Goal: Task Accomplishment & Management: Use online tool/utility

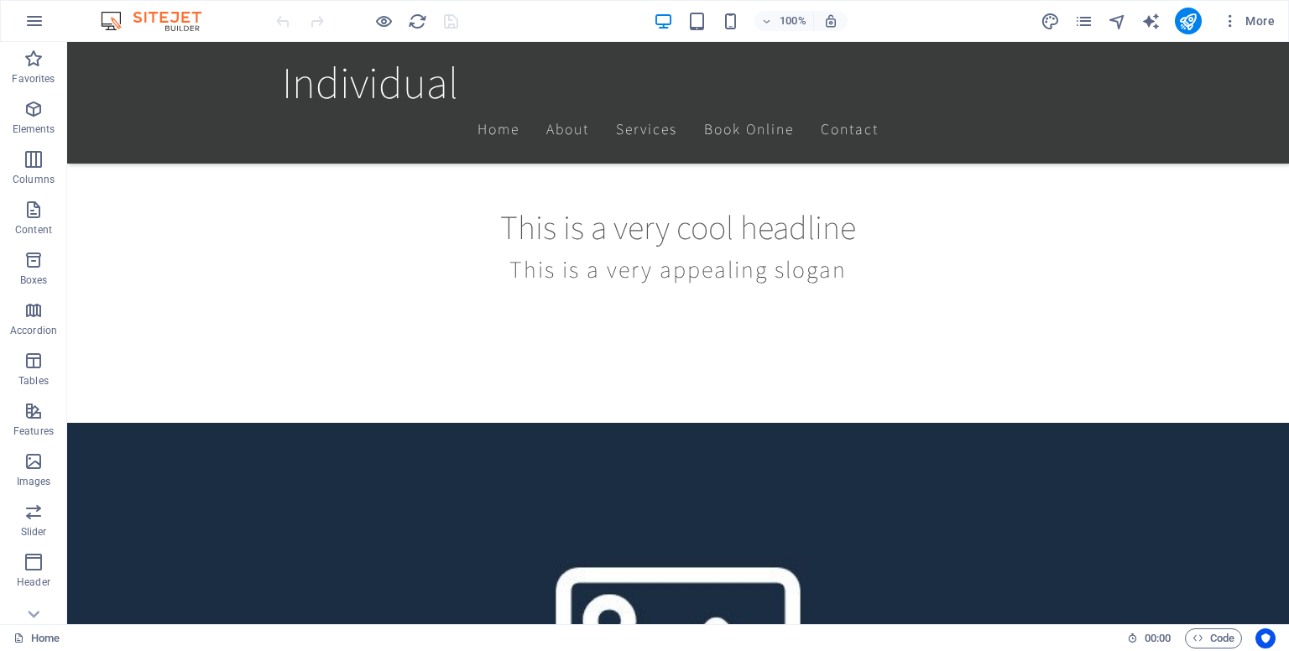
scroll to position [616, 0]
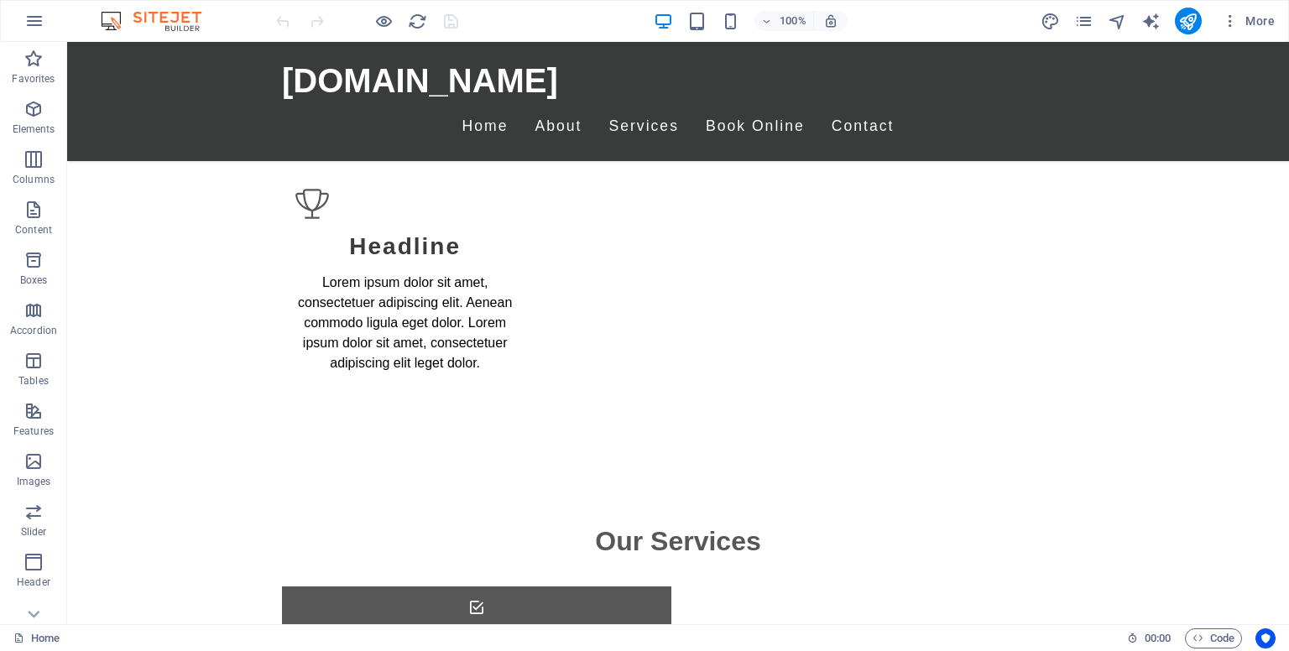
scroll to position [4796, 0]
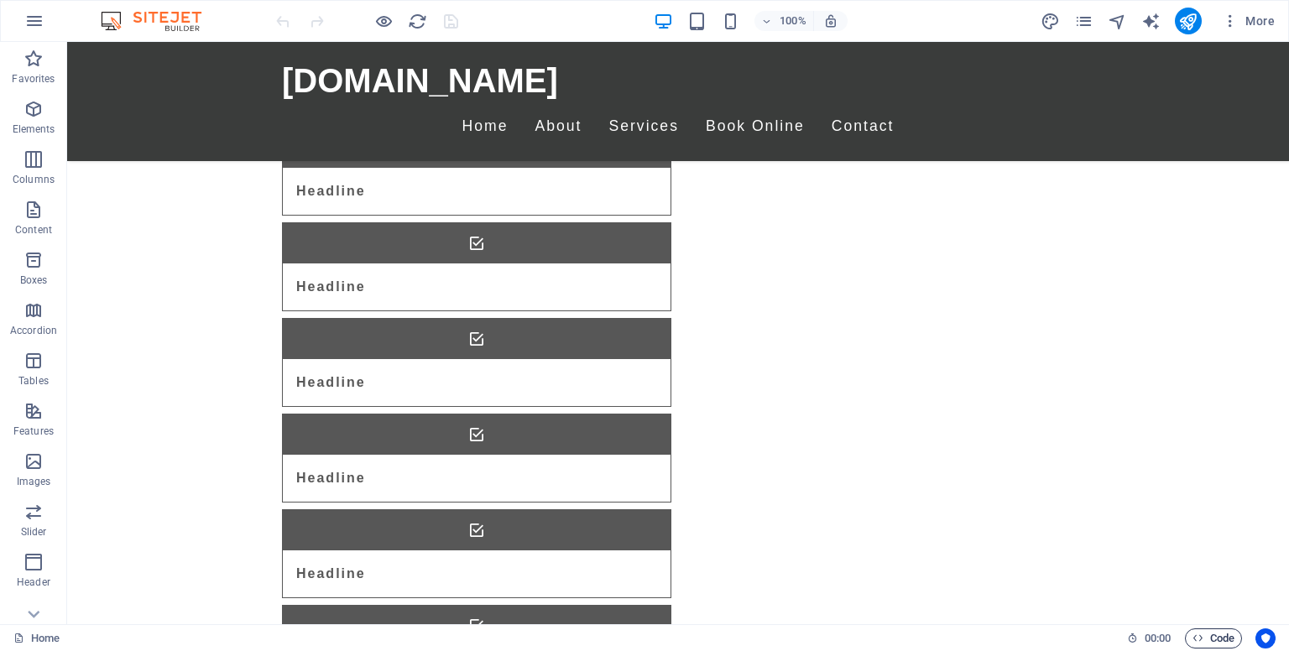
click at [1214, 642] on span "Code" at bounding box center [1214, 639] width 42 height 20
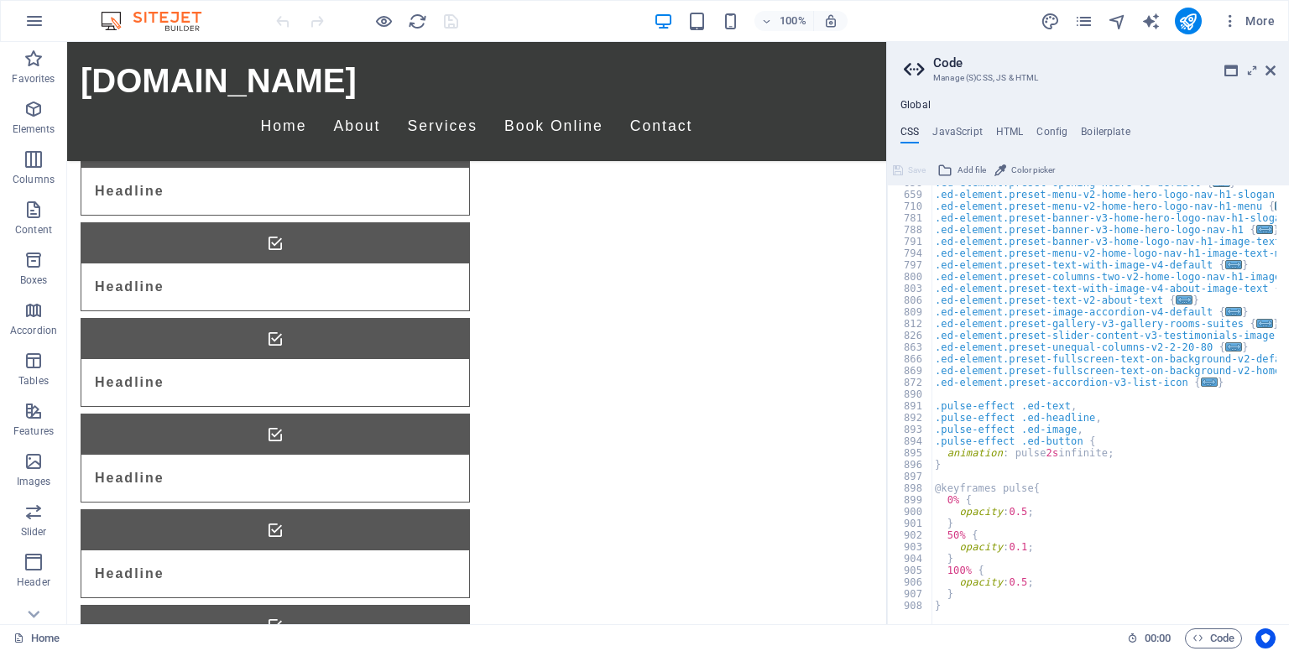
scroll to position [713, 0]
drag, startPoint x: 1270, startPoint y: 64, endPoint x: 978, endPoint y: 65, distance: 292.0
click at [1270, 64] on icon at bounding box center [1271, 70] width 10 height 13
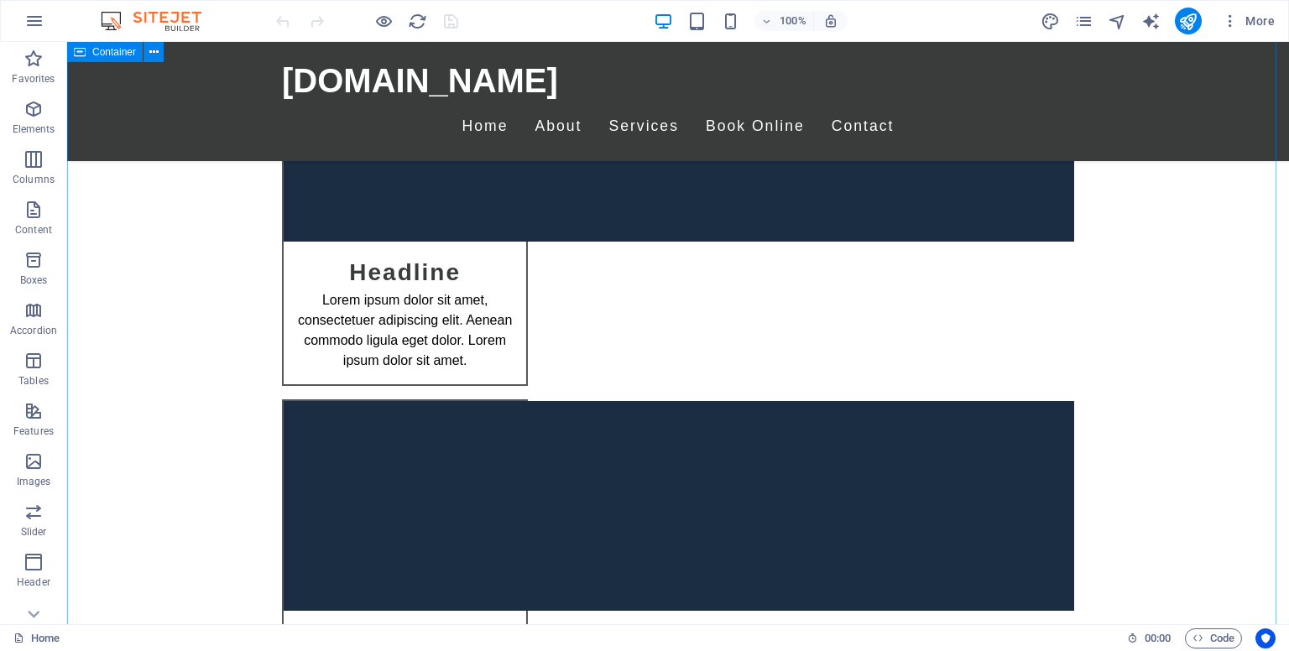
scroll to position [9264, 0]
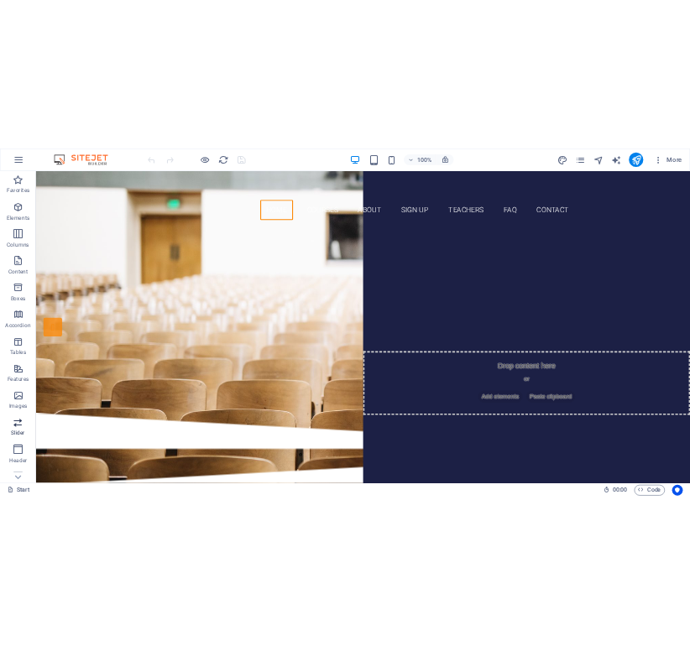
scroll to position [172, 0]
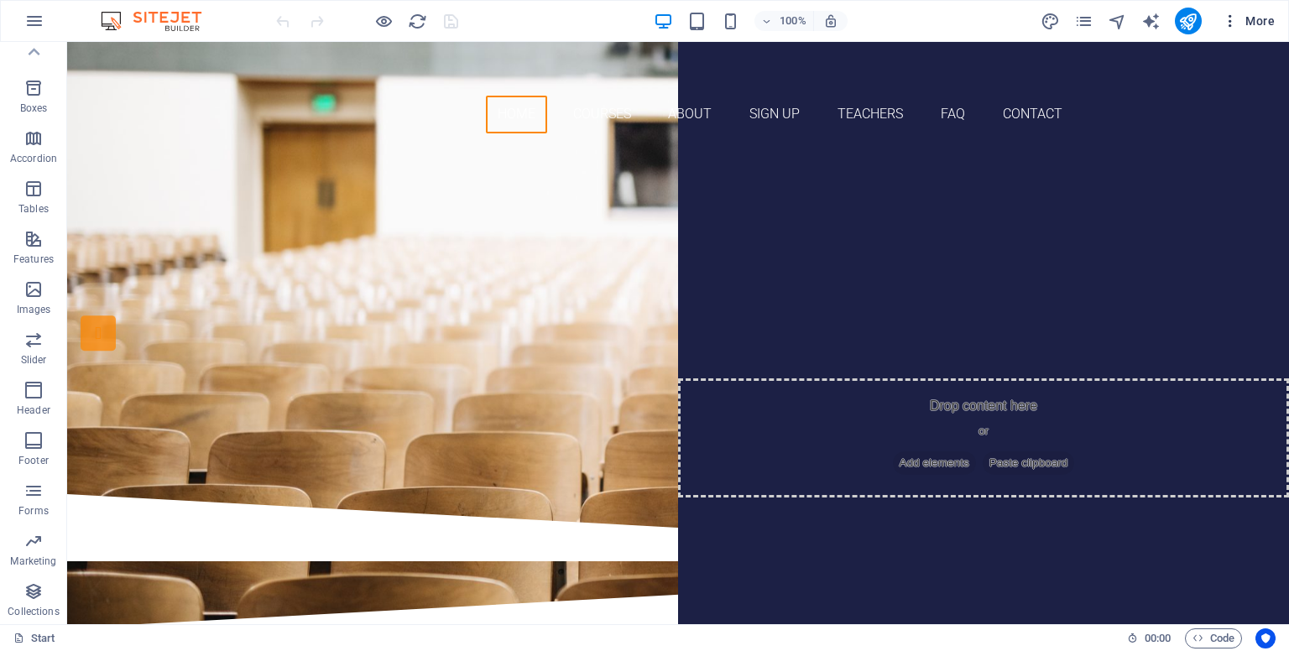
click at [1258, 21] on span "More" at bounding box center [1248, 21] width 53 height 17
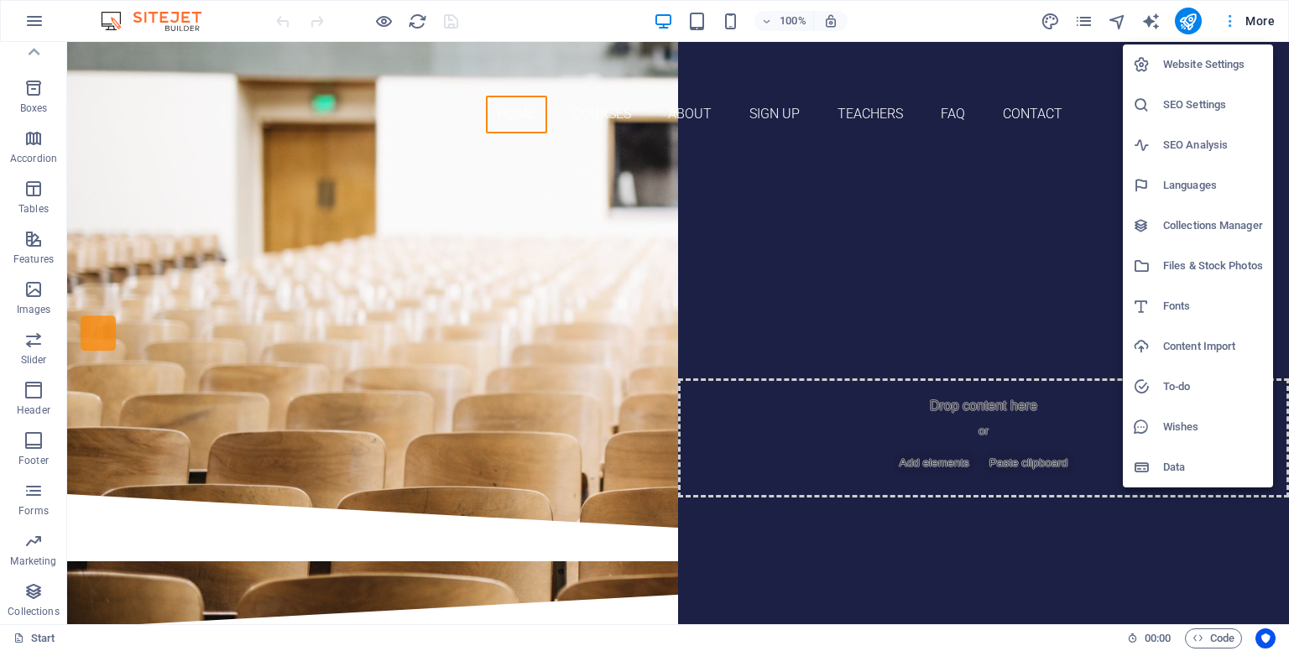
click at [1258, 21] on div at bounding box center [644, 325] width 1289 height 651
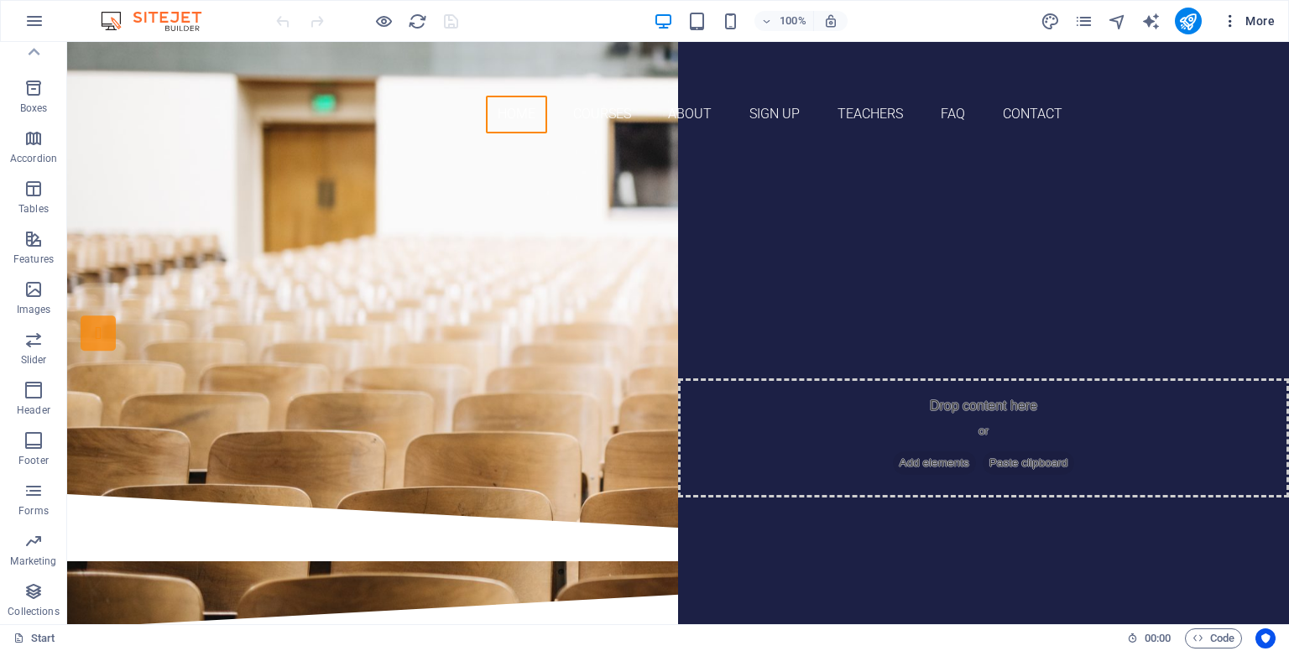
click at [1233, 18] on icon "button" at bounding box center [1230, 21] width 17 height 17
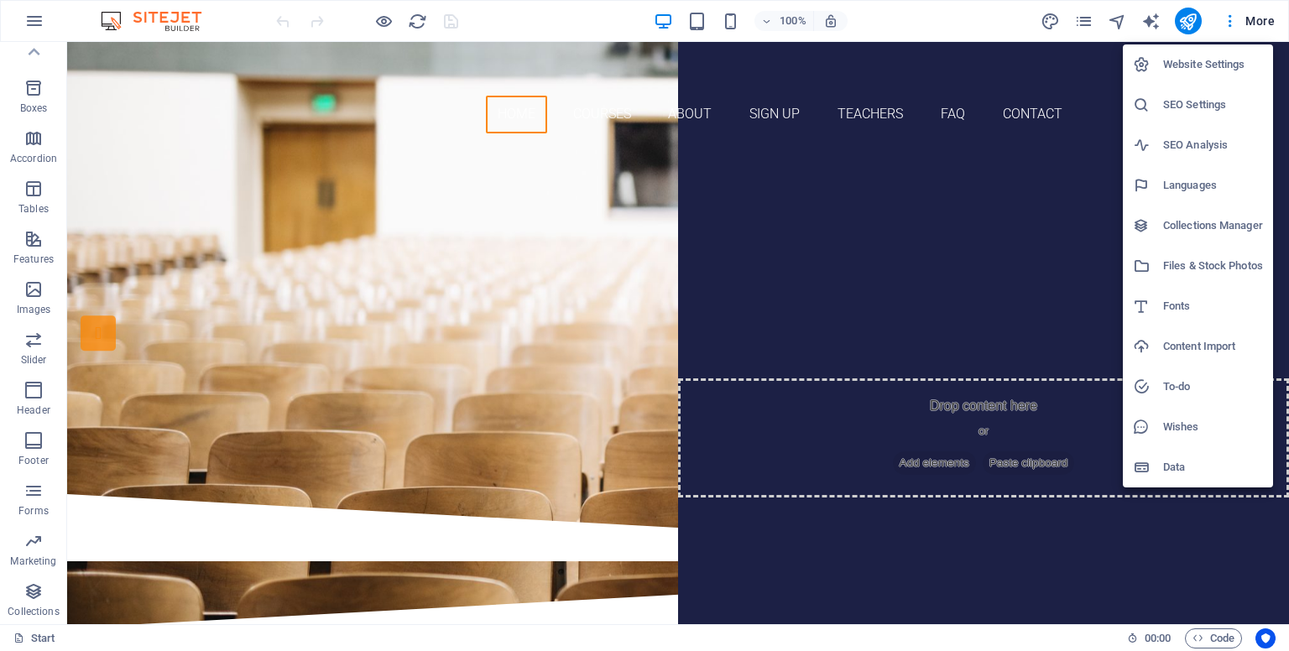
click at [1099, 76] on div at bounding box center [644, 325] width 1289 height 651
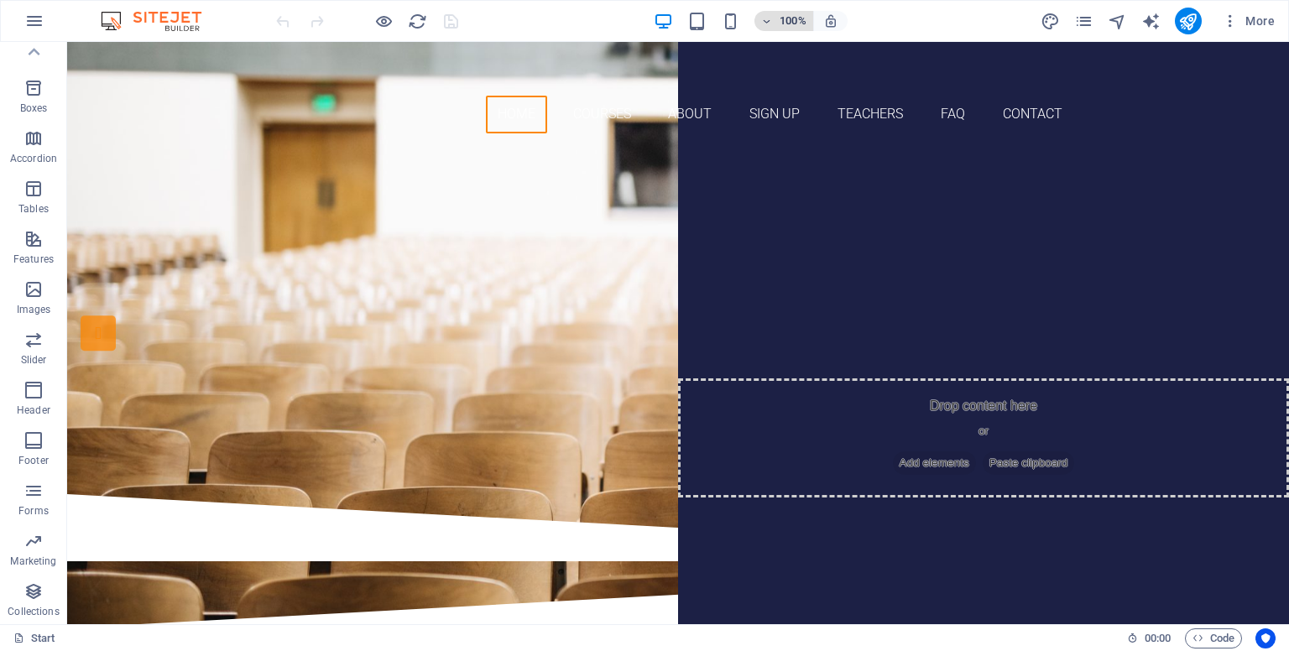
click at [768, 17] on icon "button" at bounding box center [767, 21] width 12 height 11
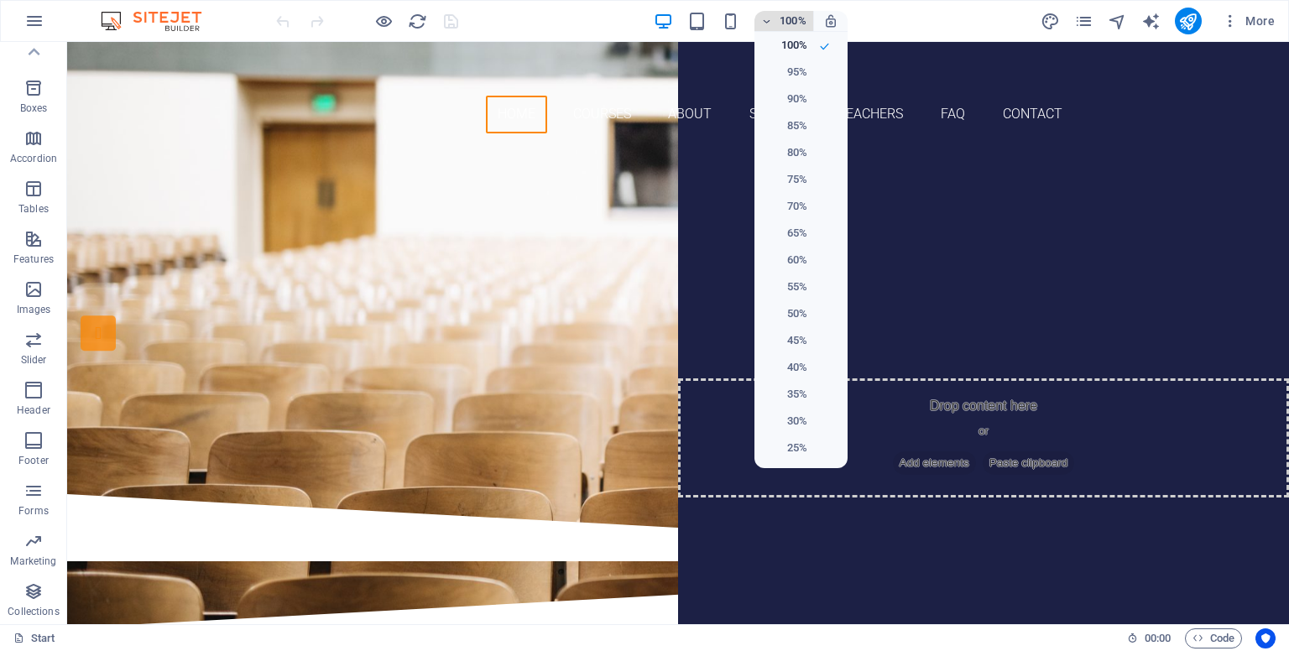
click at [768, 17] on div at bounding box center [644, 325] width 1289 height 651
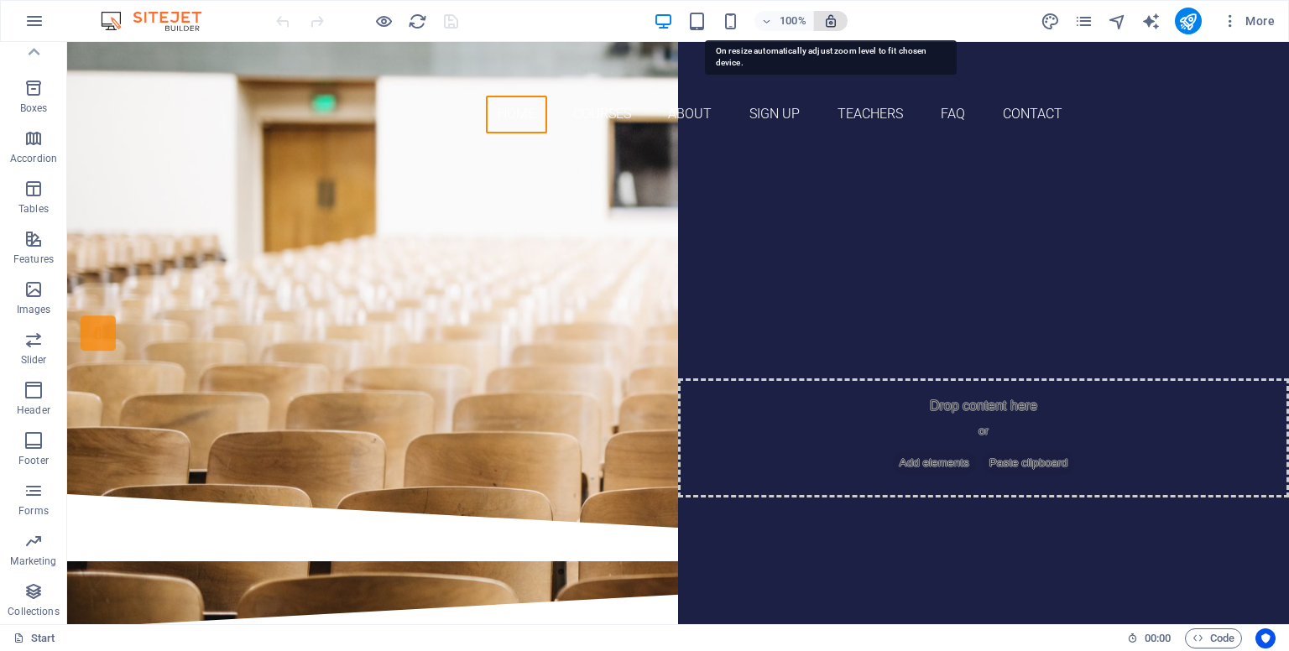
click at [832, 20] on icon "button" at bounding box center [830, 20] width 15 height 15
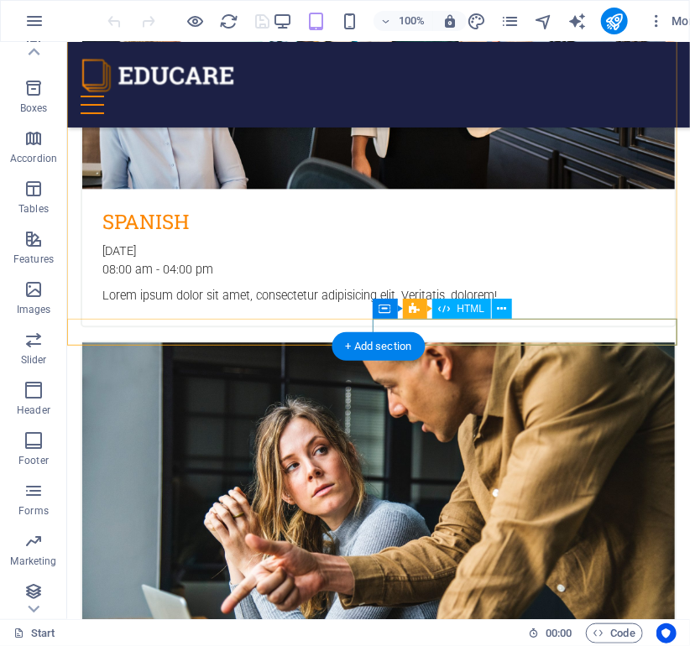
scroll to position [0, 0]
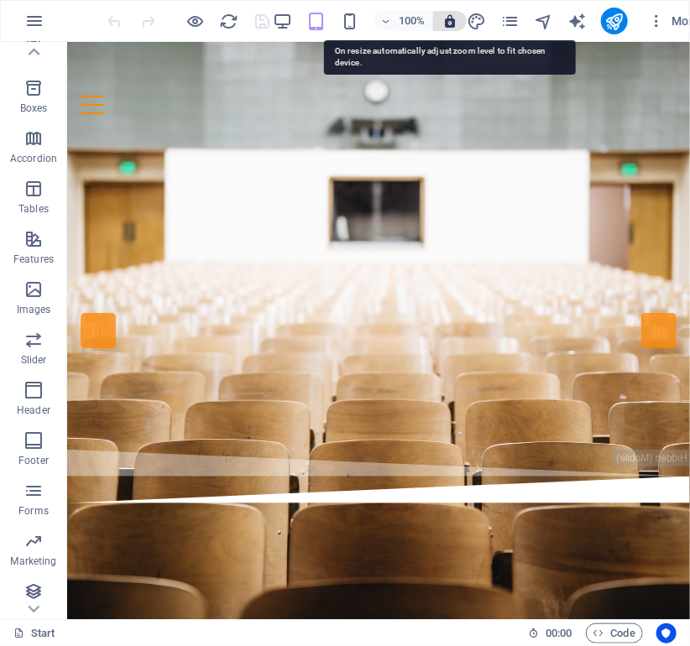
click at [450, 19] on icon "button" at bounding box center [449, 20] width 15 height 15
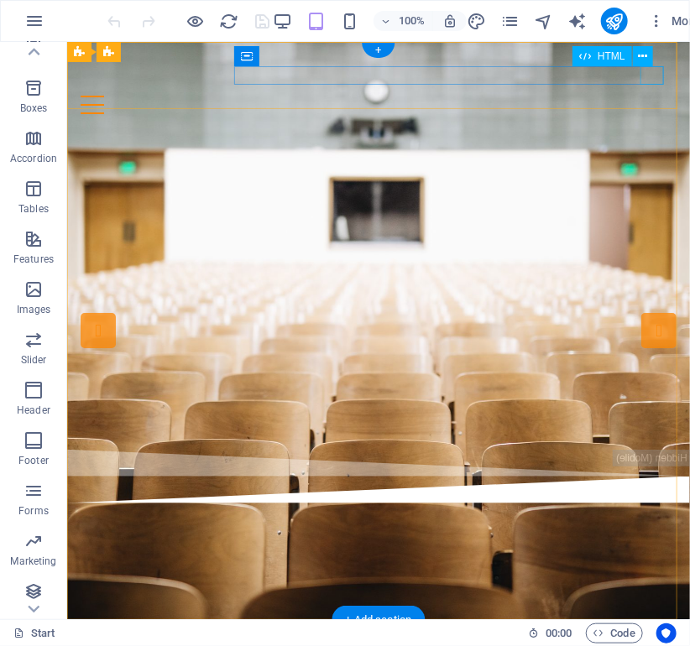
click at [648, 95] on div at bounding box center [378, 104] width 596 height 18
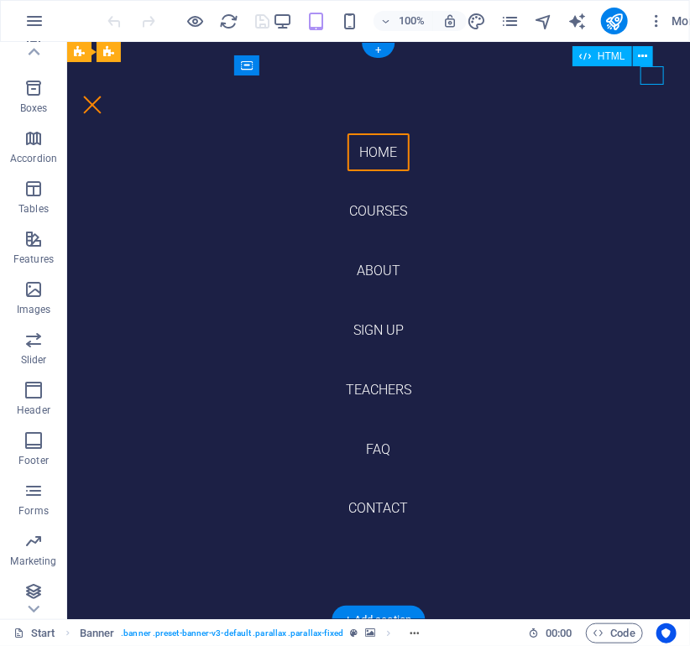
click at [103, 95] on div at bounding box center [91, 104] width 23 height 18
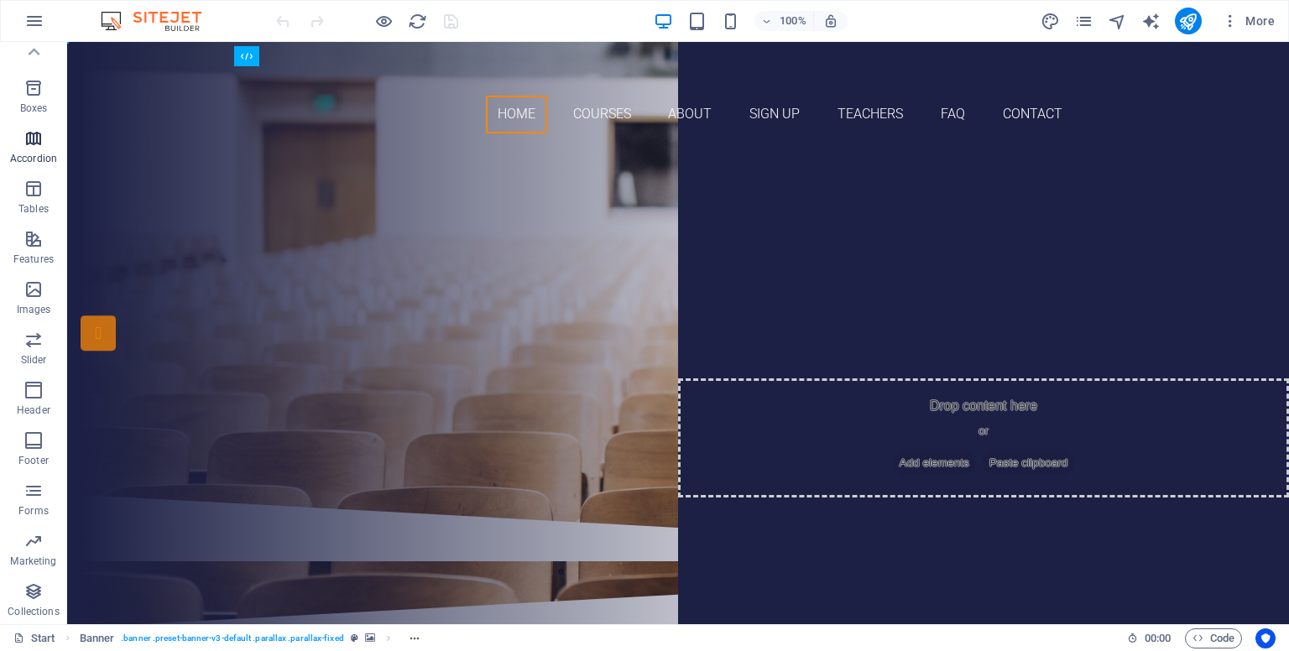
click at [34, 152] on p "Accordion" at bounding box center [33, 158] width 47 height 13
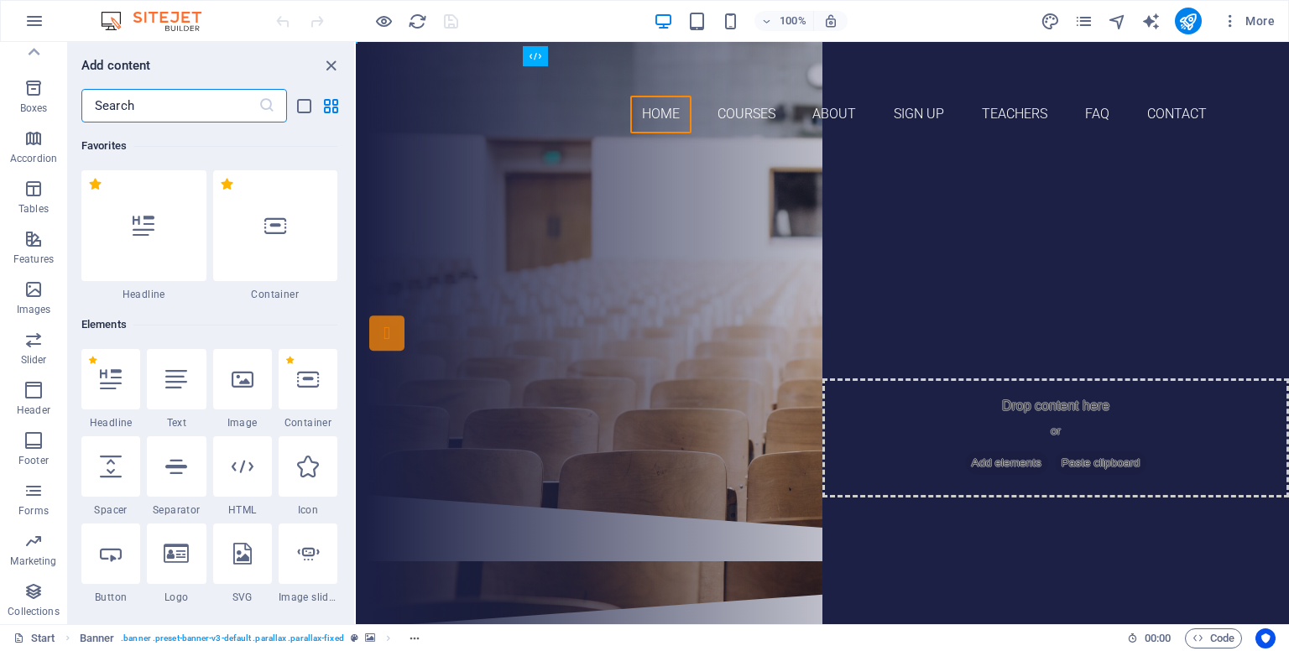
scroll to position [5357, 0]
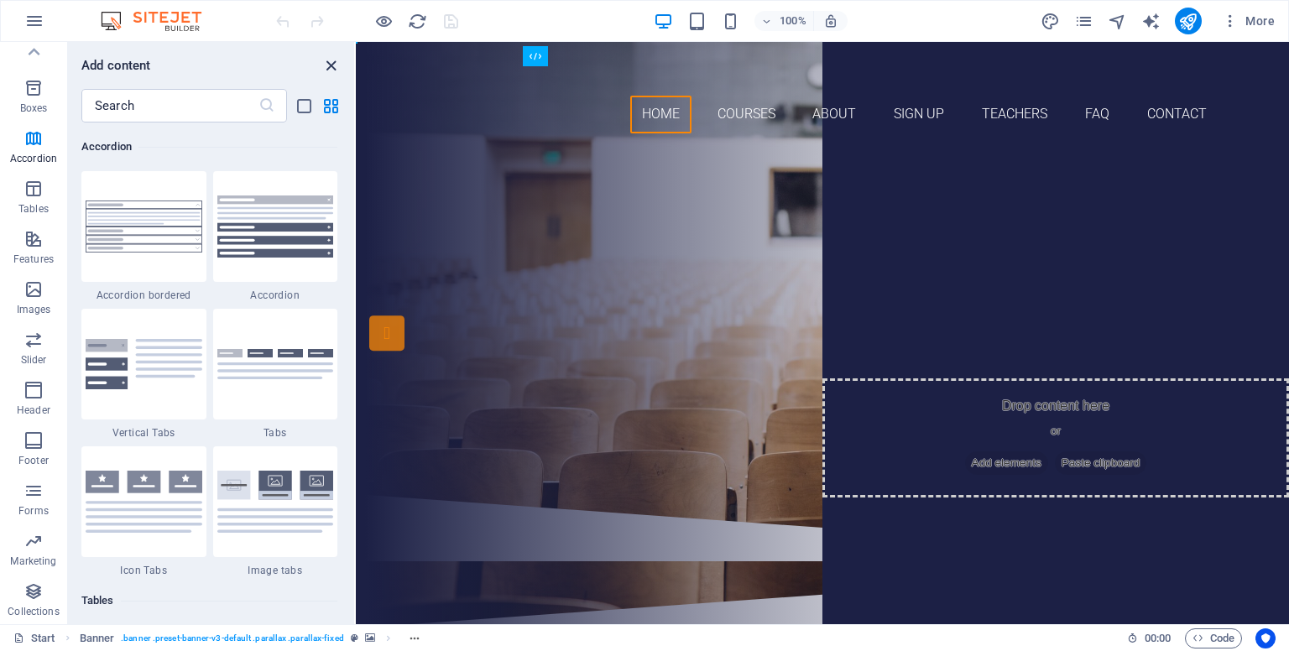
click at [333, 60] on icon "close panel" at bounding box center [330, 65] width 19 height 19
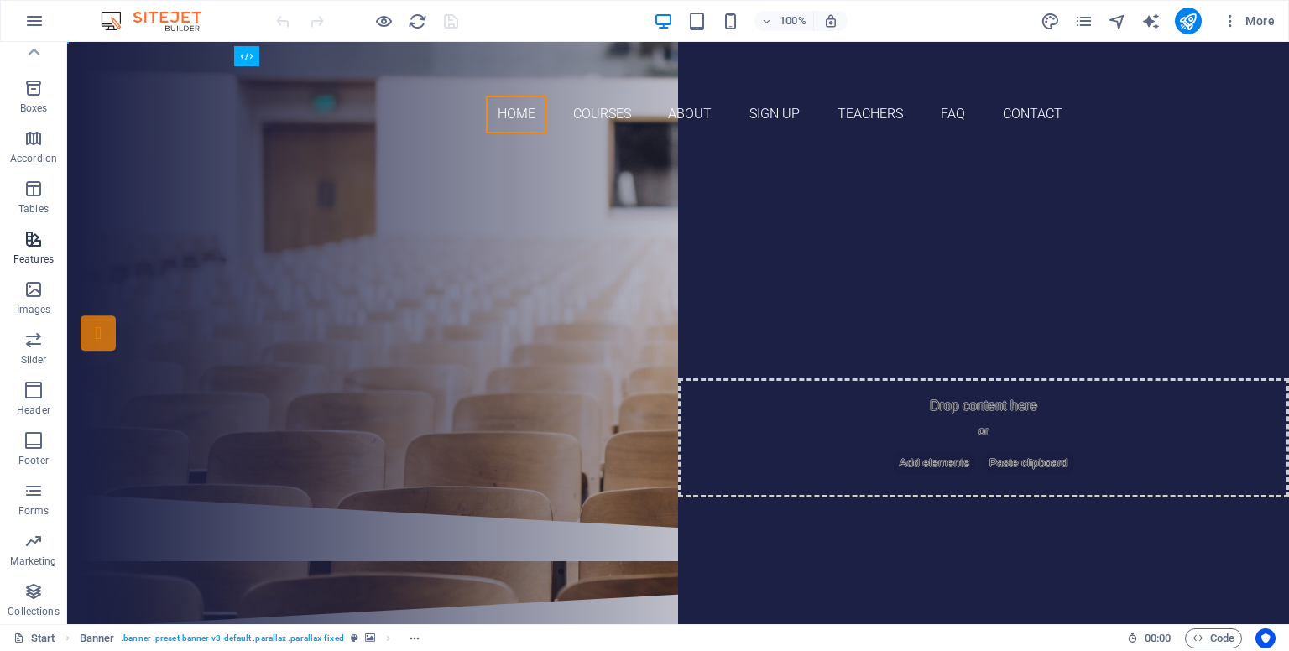
click at [20, 240] on span "Features" at bounding box center [33, 249] width 67 height 40
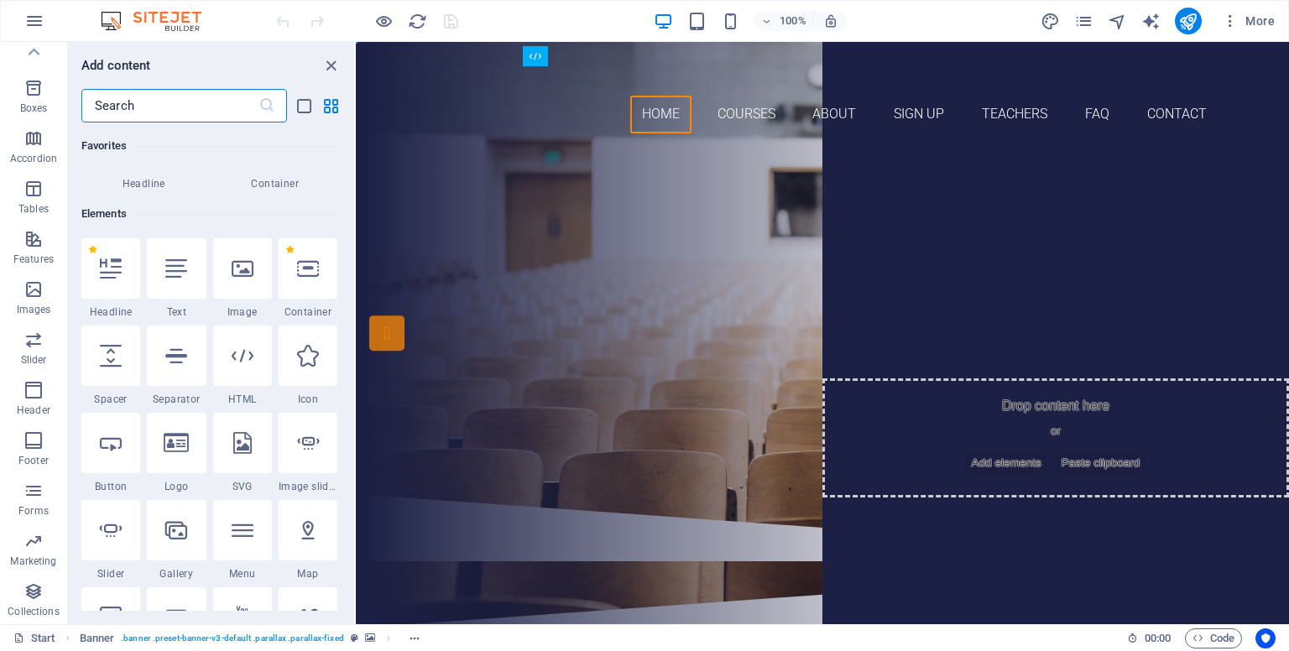
scroll to position [0, 0]
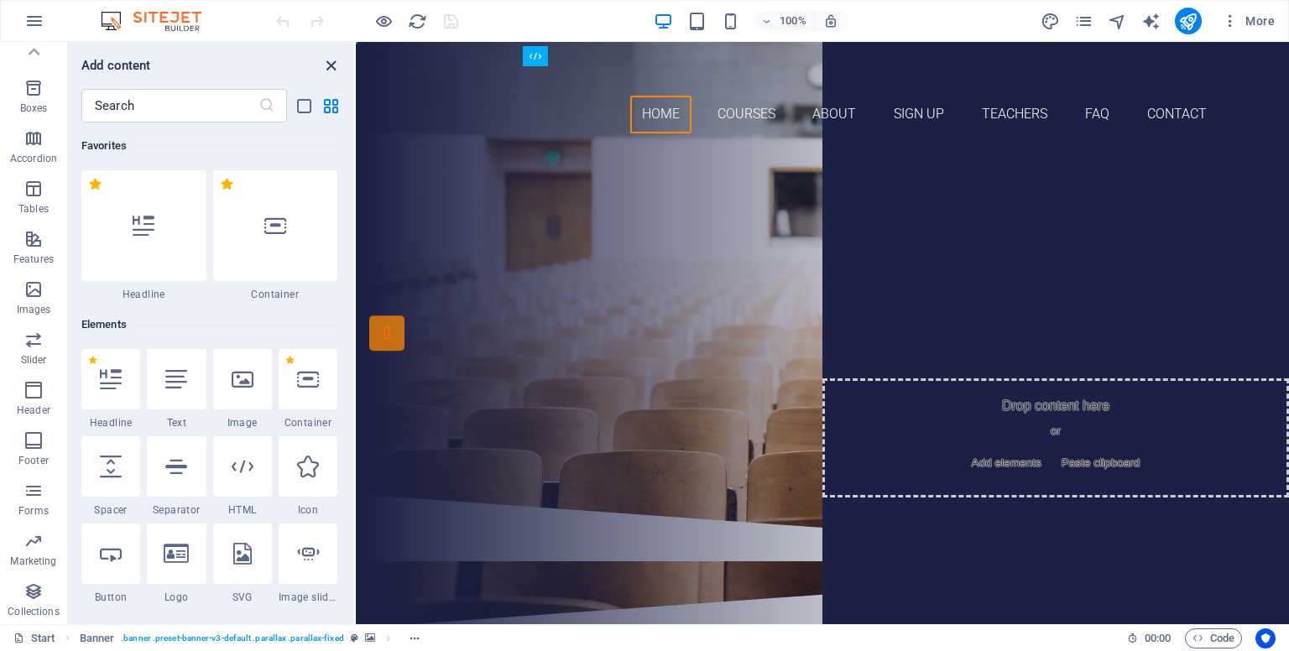
click at [329, 62] on icon "close panel" at bounding box center [330, 65] width 19 height 19
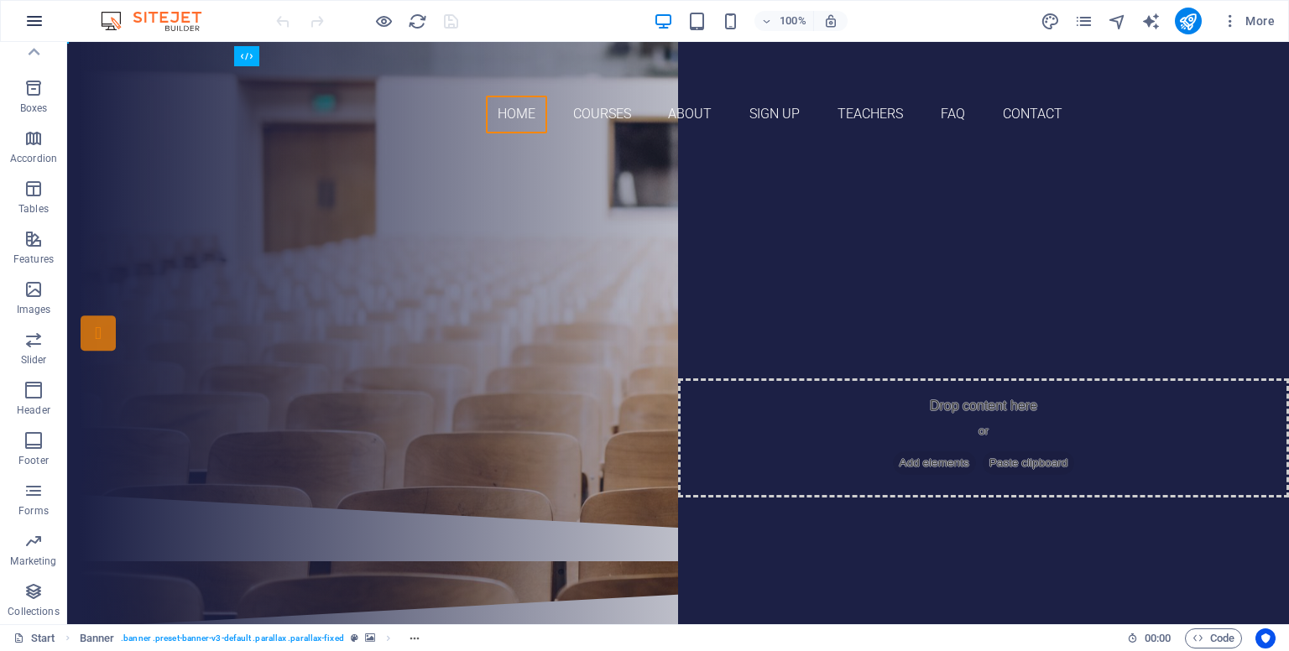
click at [34, 28] on icon "button" at bounding box center [34, 21] width 20 height 20
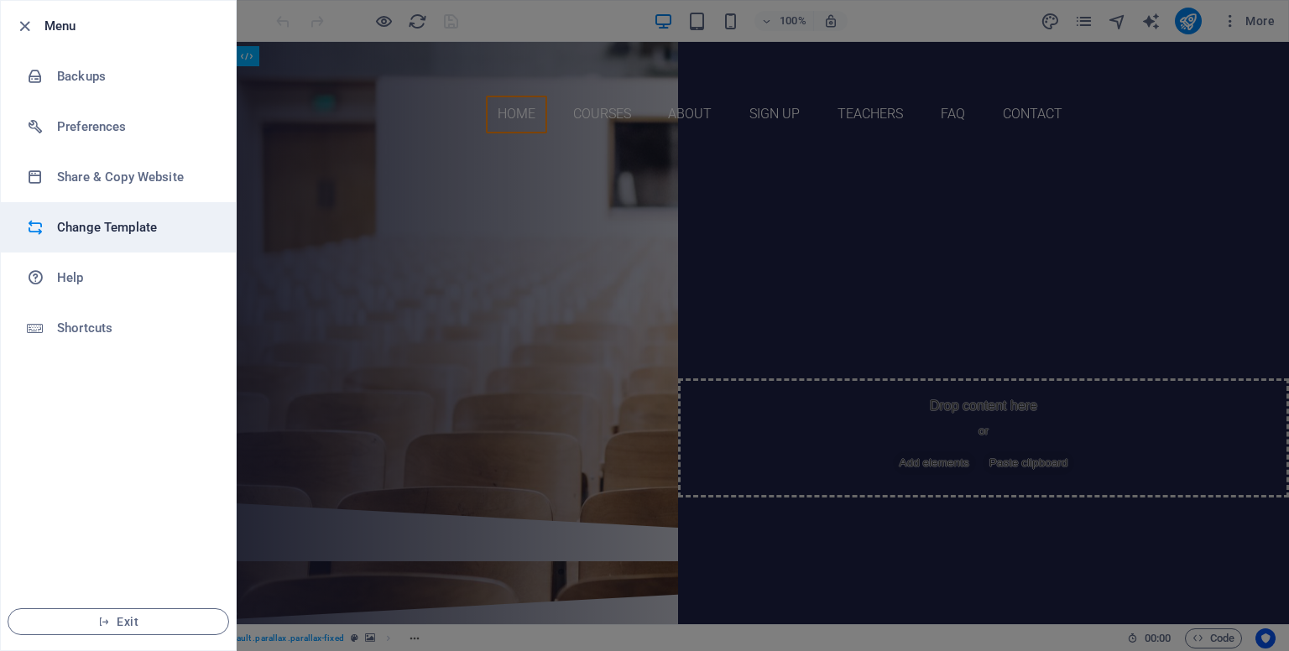
click at [138, 230] on h6 "Change Template" at bounding box center [134, 227] width 155 height 20
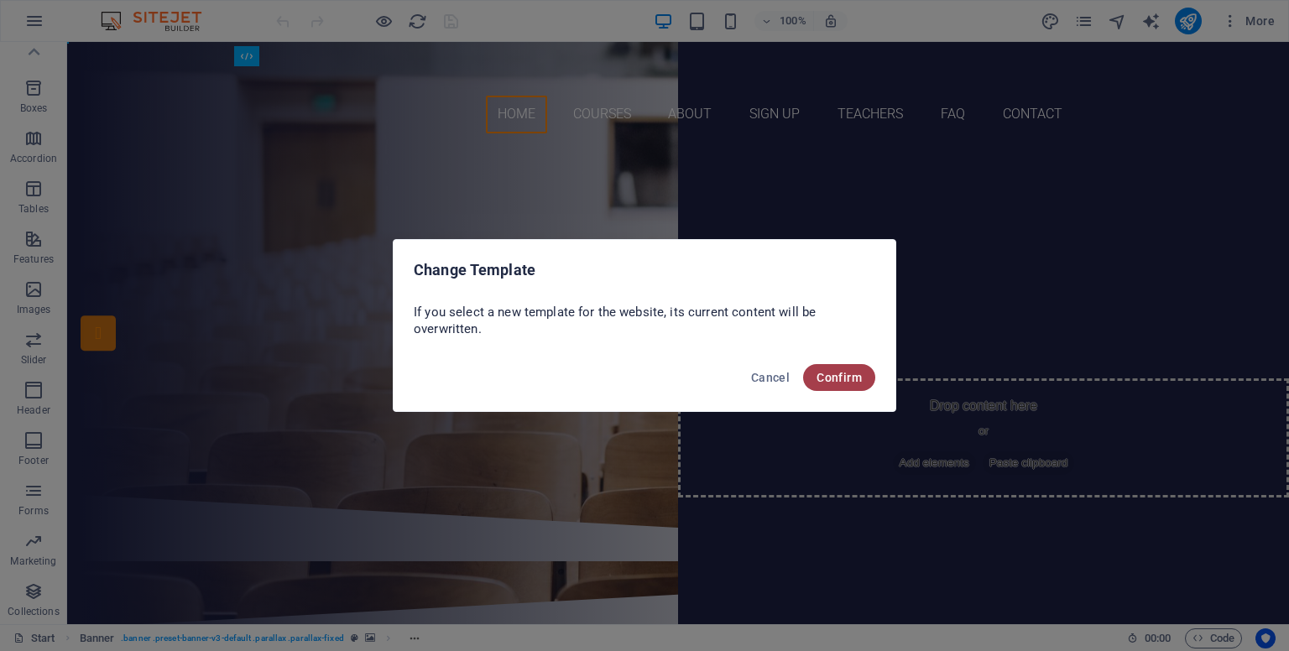
click at [853, 376] on span "Confirm" at bounding box center [839, 377] width 45 height 13
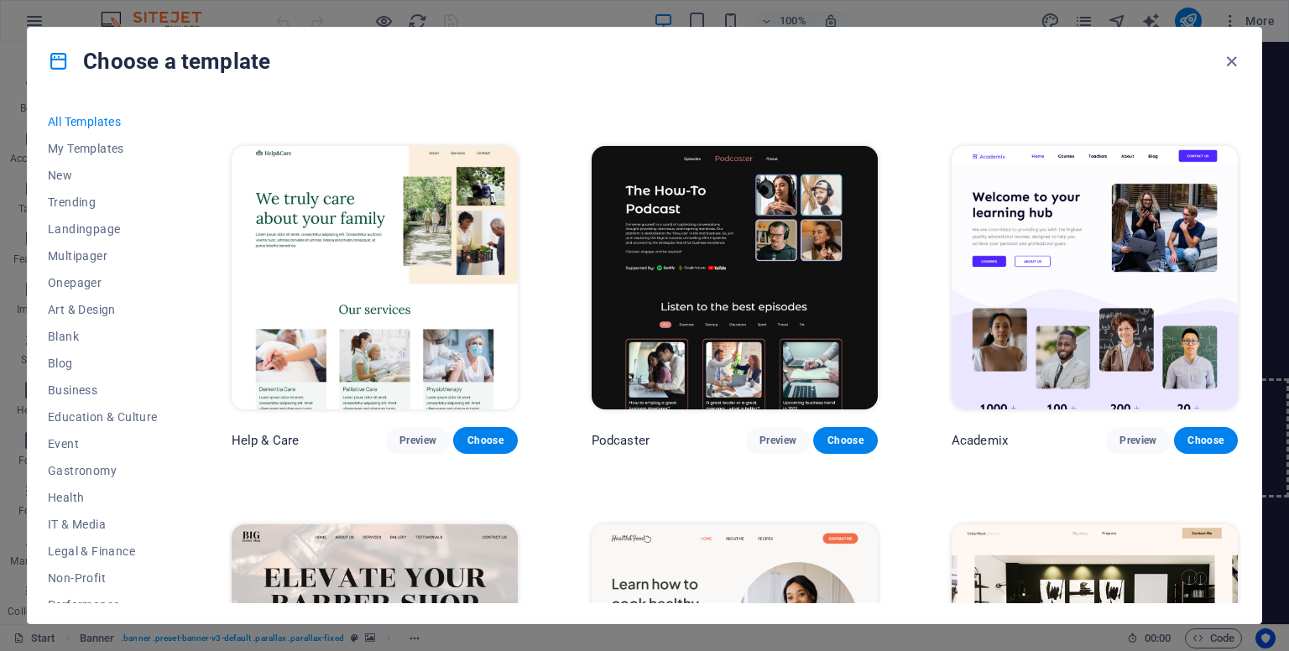
scroll to position [1485, 0]
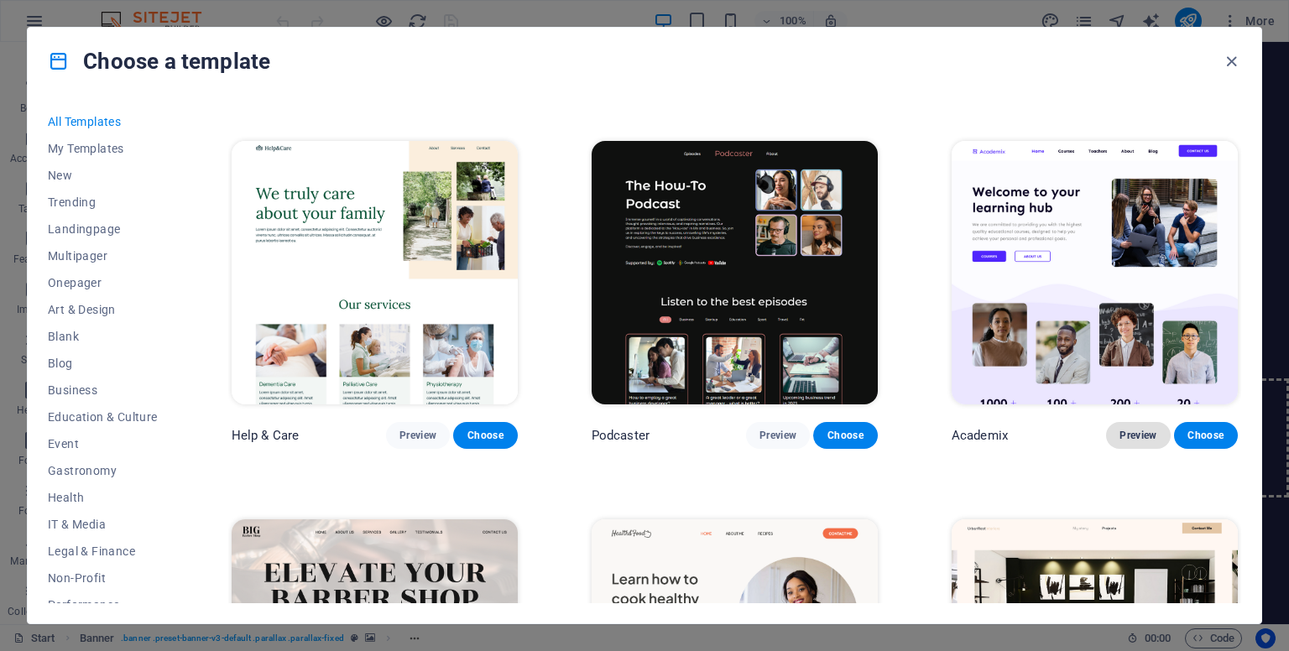
click at [1143, 429] on span "Preview" at bounding box center [1137, 435] width 37 height 13
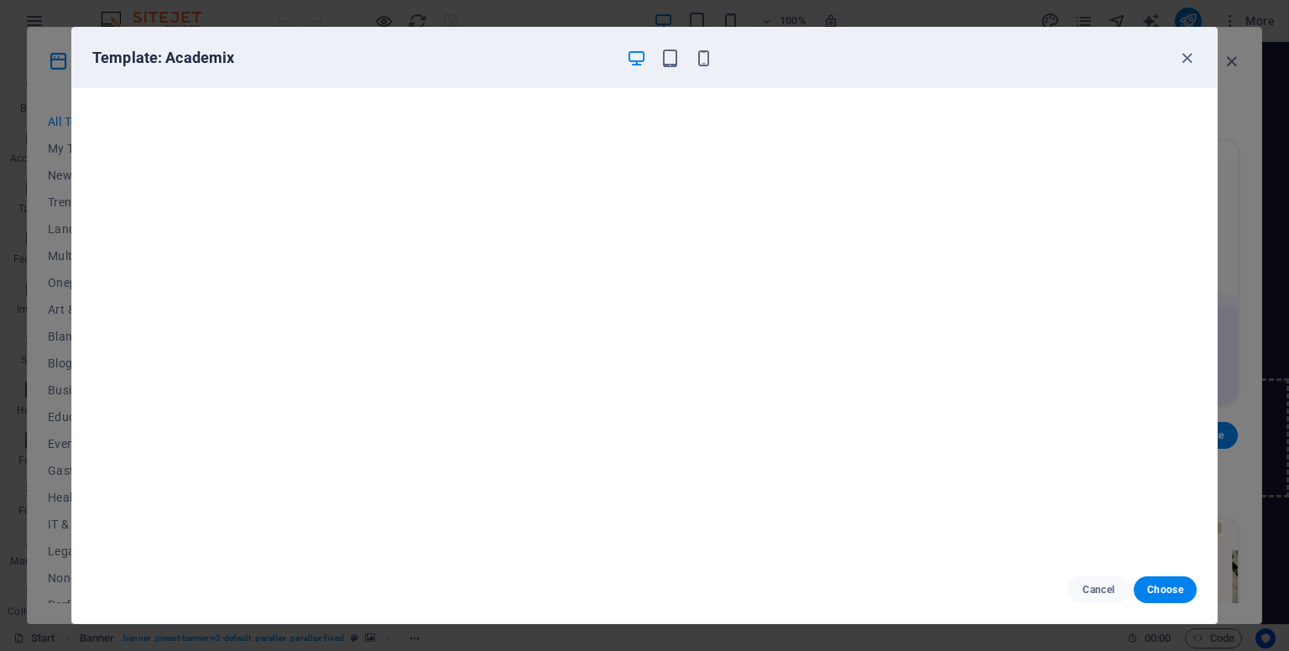
scroll to position [4, 0]
click at [1179, 56] on icon "button" at bounding box center [1186, 58] width 19 height 19
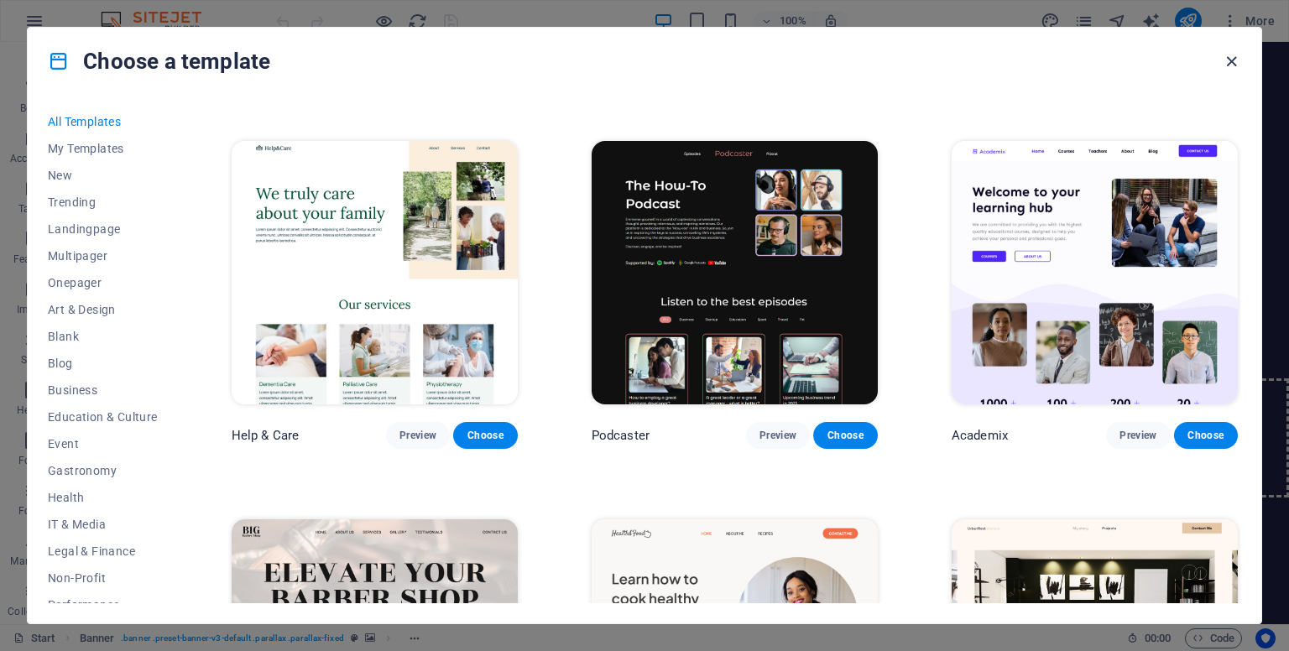
click at [1233, 55] on icon "button" at bounding box center [1231, 61] width 19 height 19
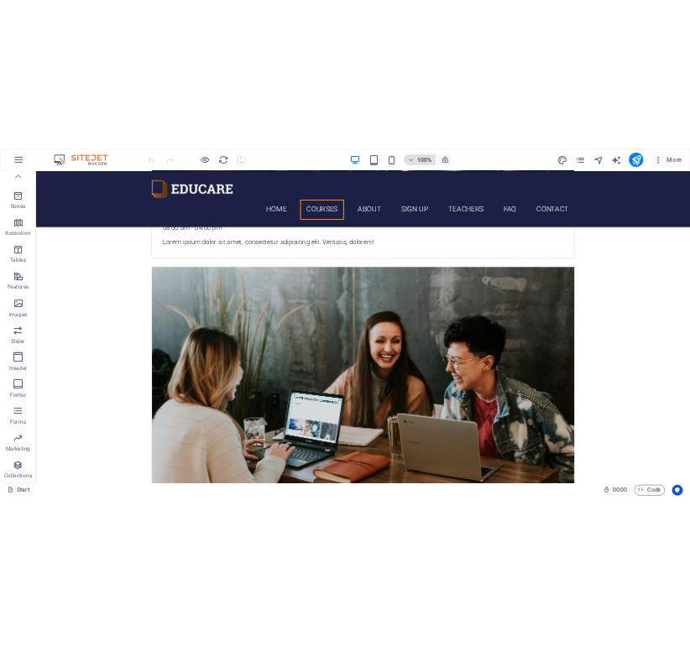
scroll to position [2625, 0]
